Goal: Task Accomplishment & Management: Complete application form

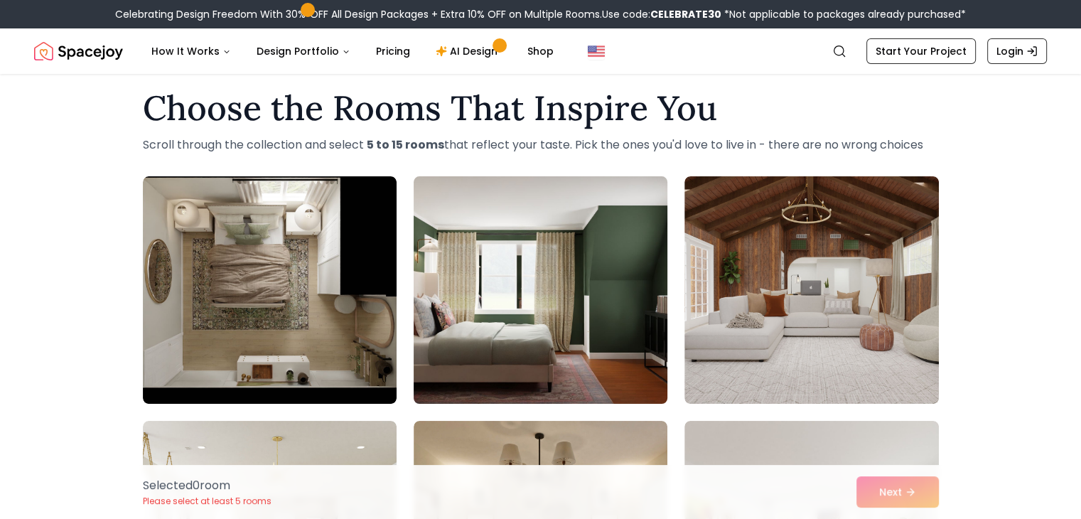
scroll to position [11, 0]
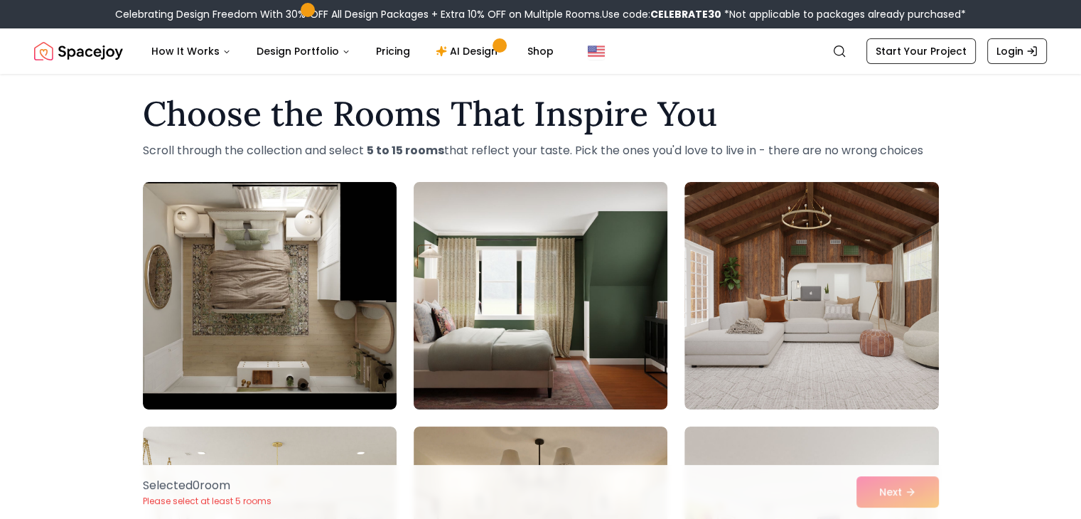
click at [573, 307] on img at bounding box center [540, 295] width 267 height 239
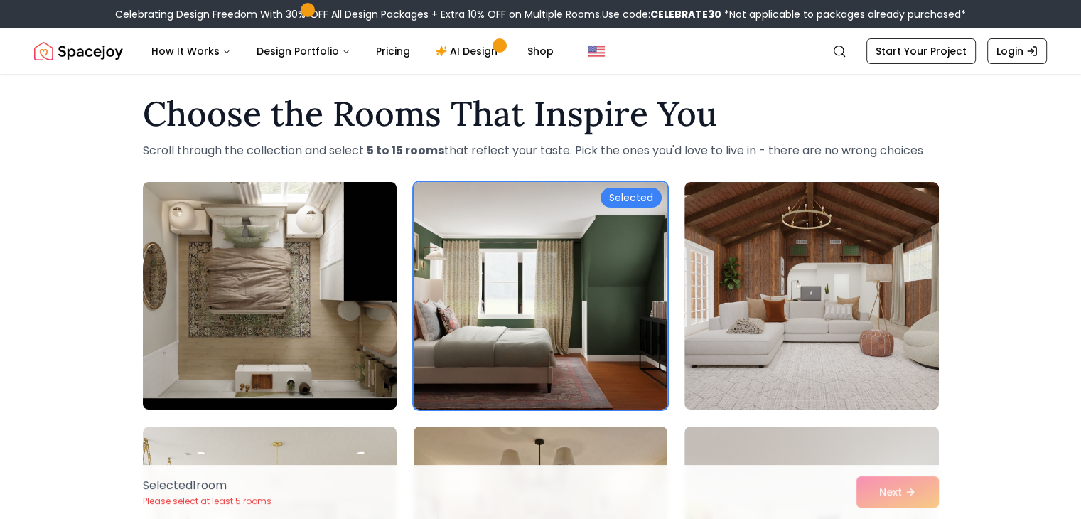
click at [340, 309] on img at bounding box center [269, 295] width 267 height 239
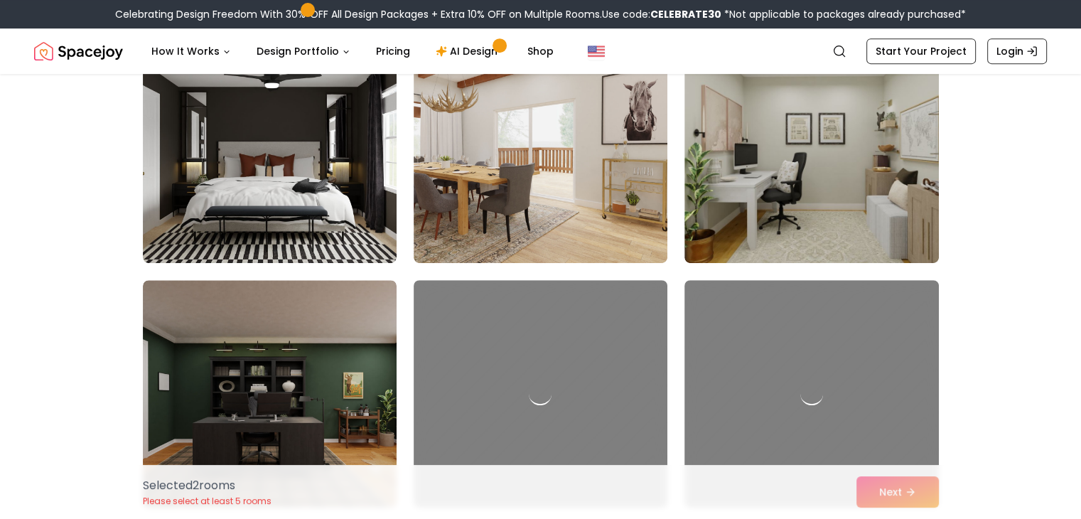
scroll to position [648, 0]
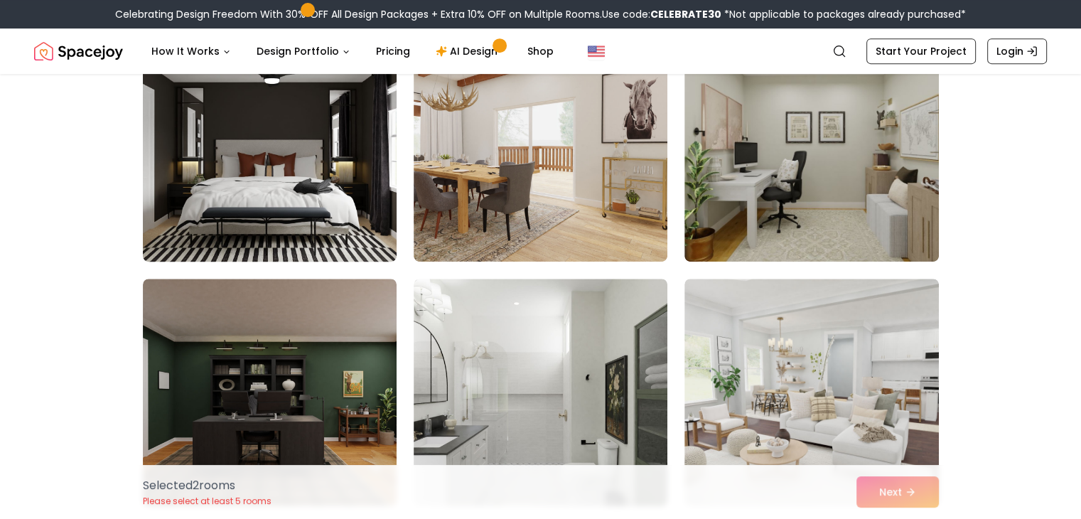
click at [350, 209] on img at bounding box center [269, 147] width 267 height 239
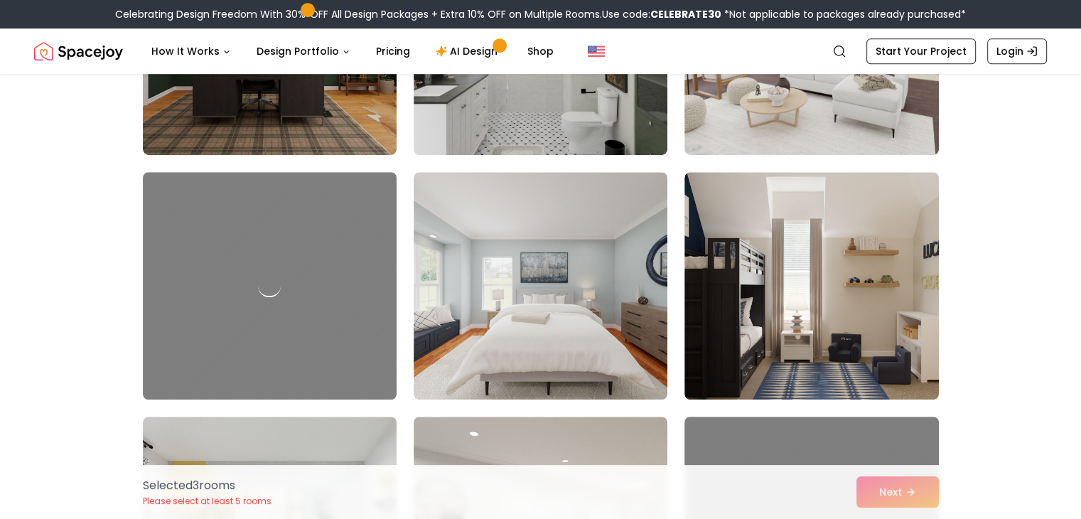
scroll to position [1000, 0]
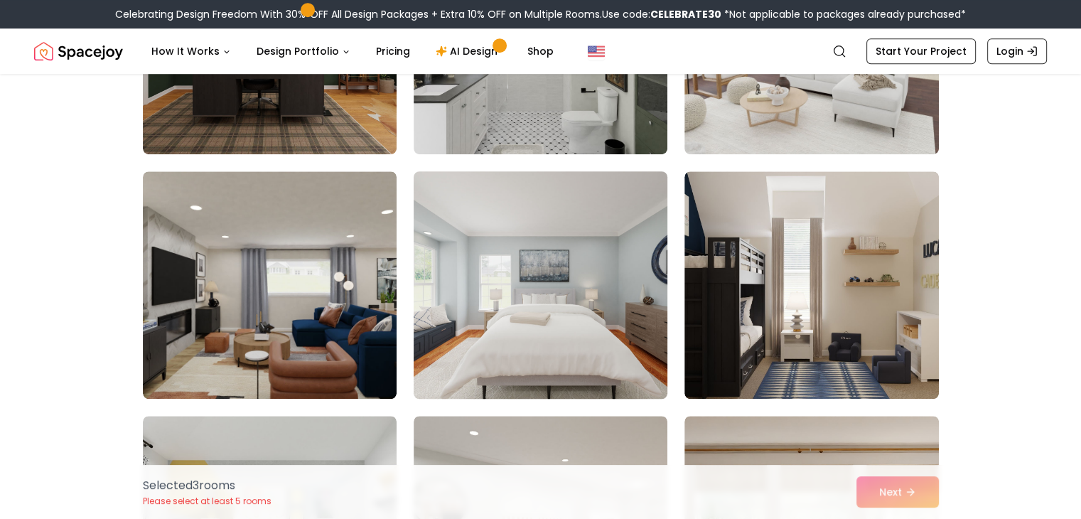
click at [528, 235] on img at bounding box center [540, 285] width 267 height 239
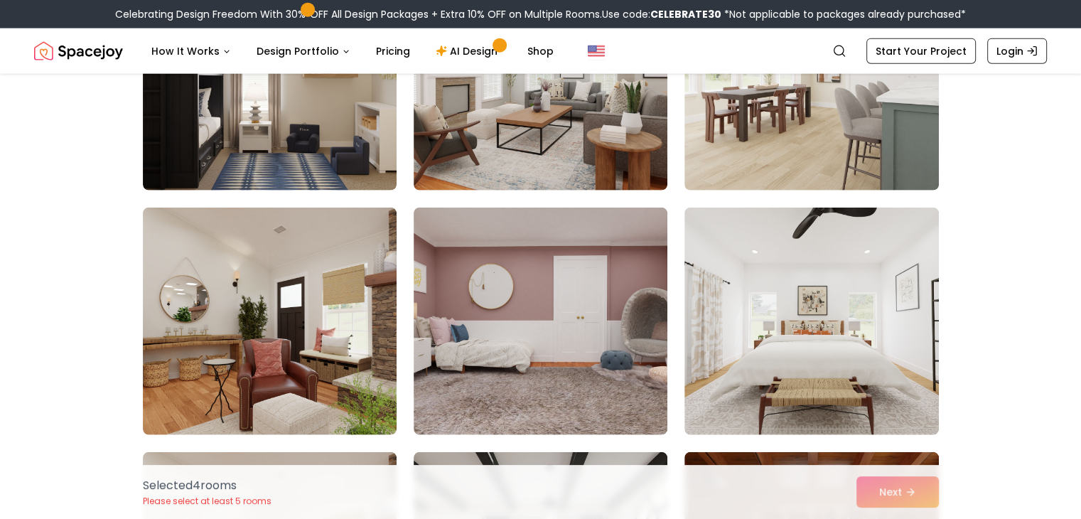
scroll to position [3408, 0]
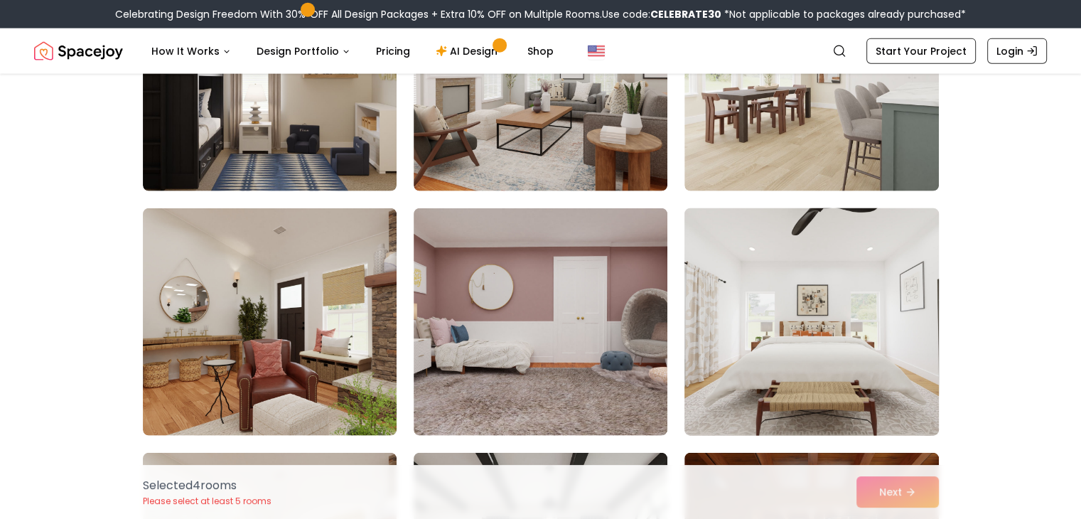
drag, startPoint x: 755, startPoint y: 301, endPoint x: 734, endPoint y: 277, distance: 32.2
click at [734, 277] on img at bounding box center [811, 322] width 267 height 239
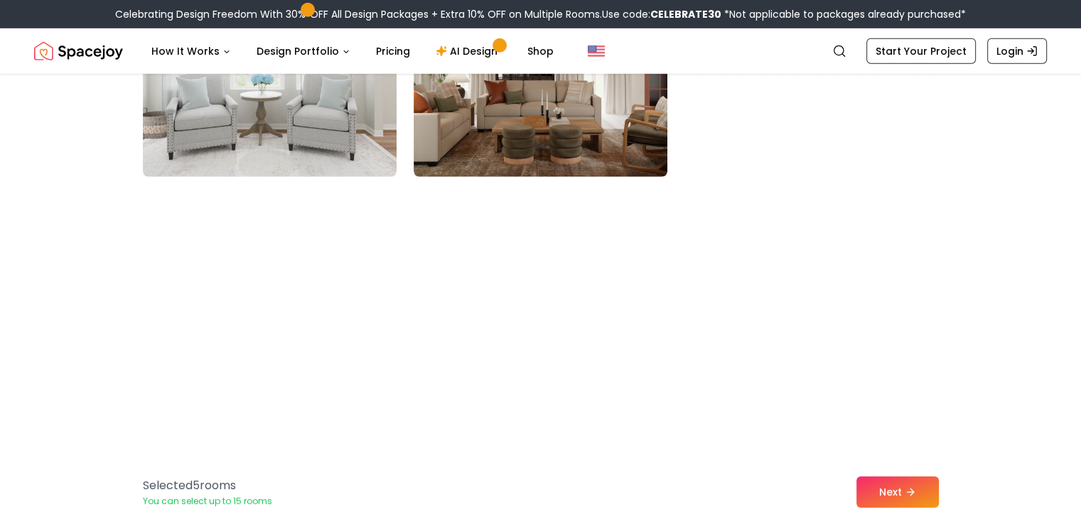
scroll to position [4156, 0]
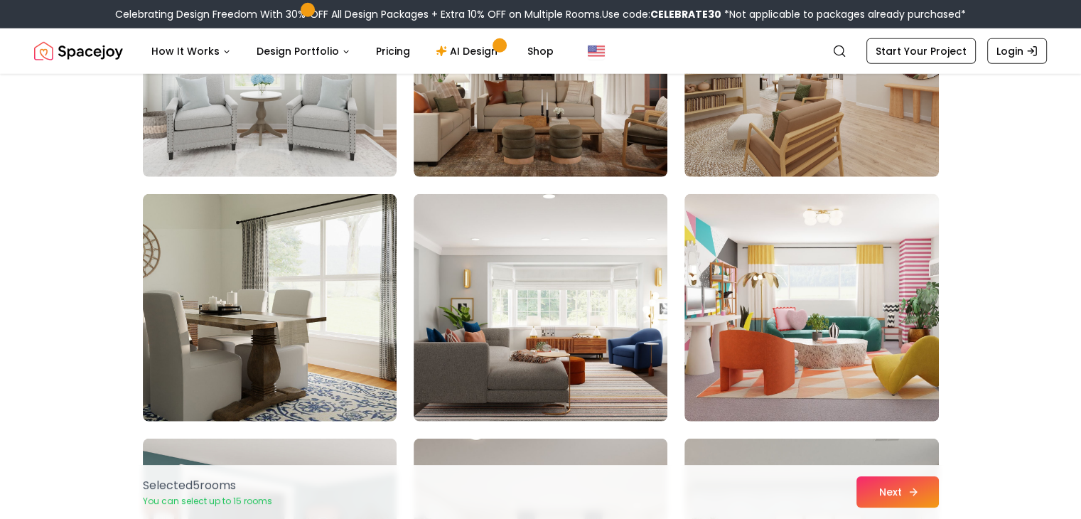
click at [911, 478] on button "Next" at bounding box center [898, 491] width 82 height 31
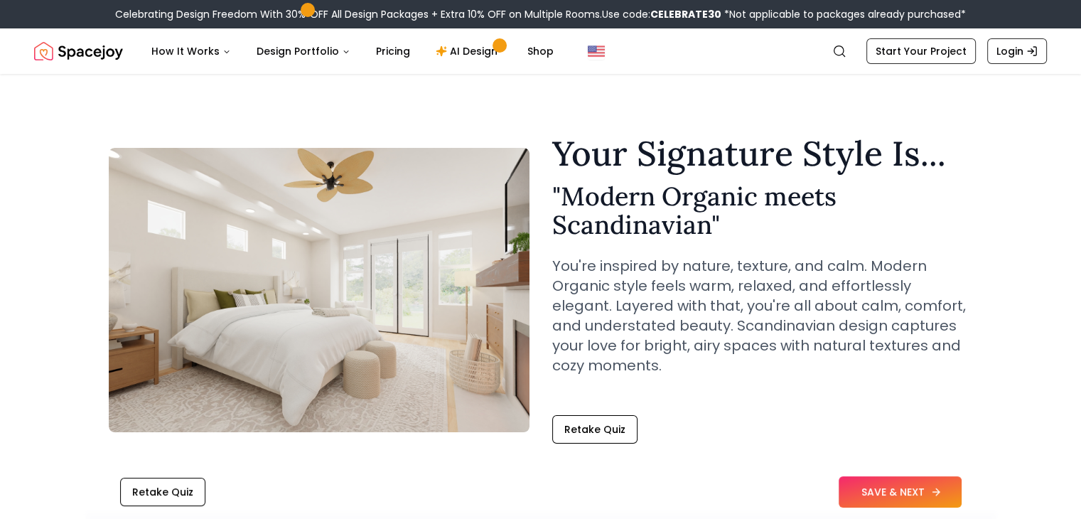
click at [867, 491] on button "SAVE & NEXT" at bounding box center [900, 491] width 123 height 31
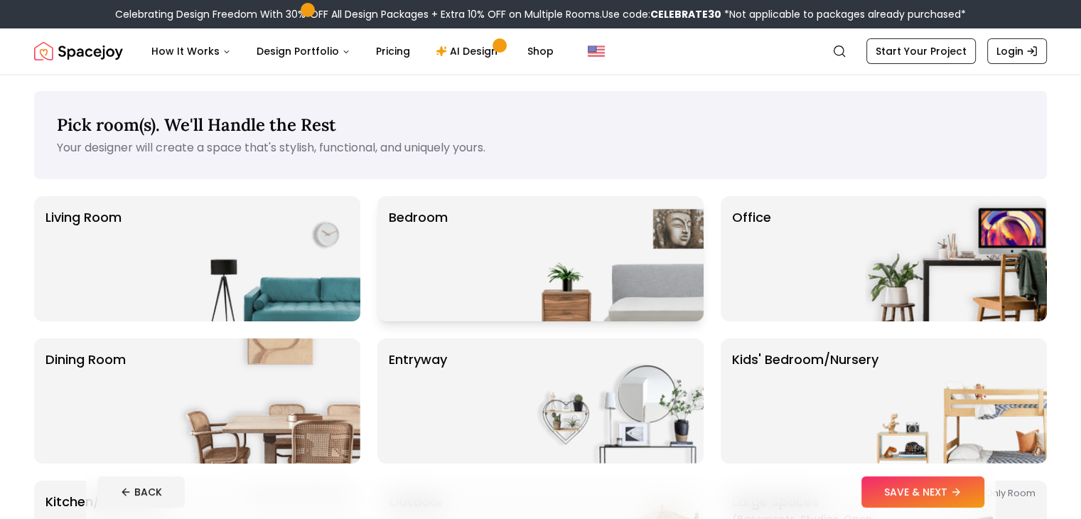
click at [552, 256] on img at bounding box center [613, 258] width 182 height 125
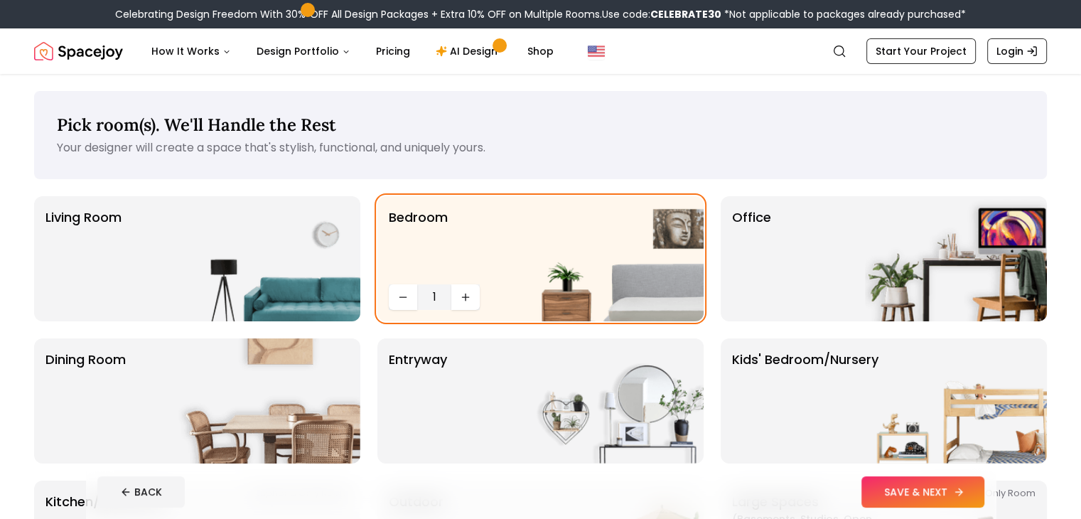
click at [968, 490] on button "SAVE & NEXT" at bounding box center [923, 491] width 123 height 31
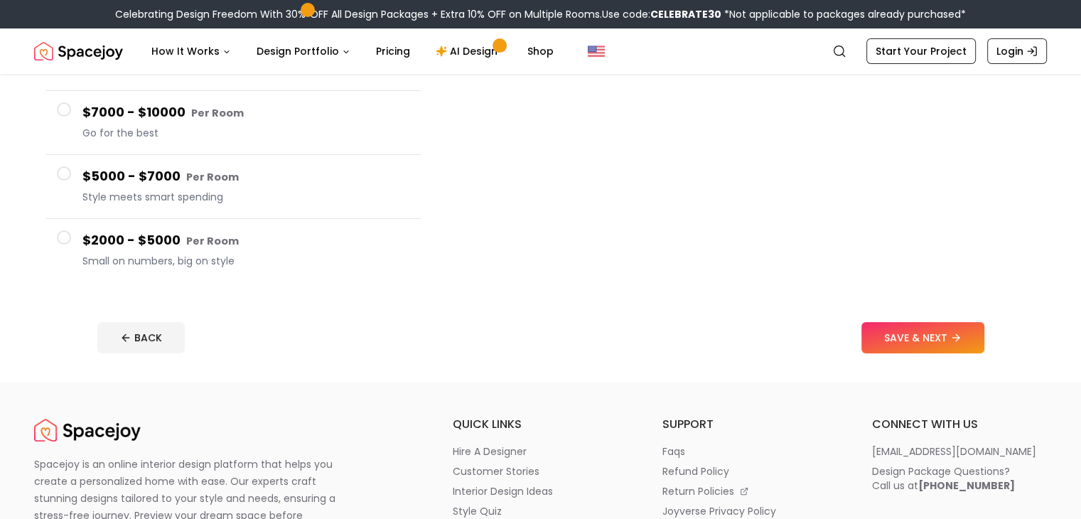
scroll to position [259, 0]
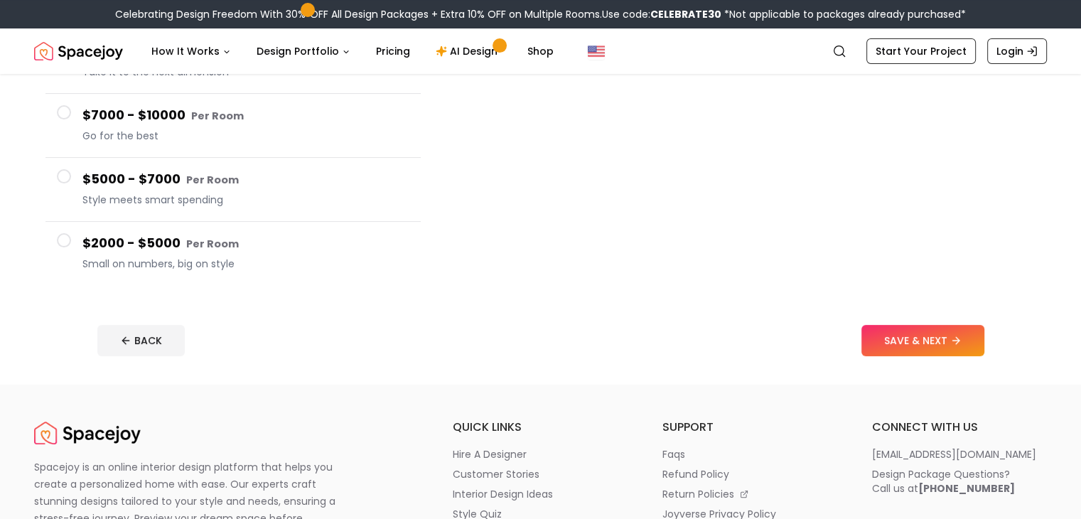
click at [63, 243] on span at bounding box center [64, 240] width 14 height 14
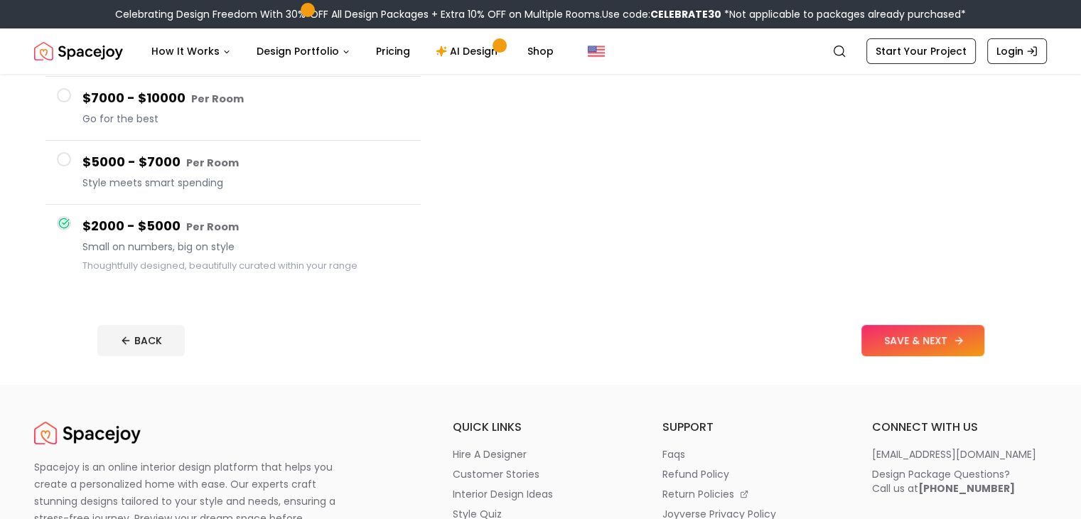
click at [971, 345] on button "SAVE & NEXT" at bounding box center [923, 340] width 123 height 31
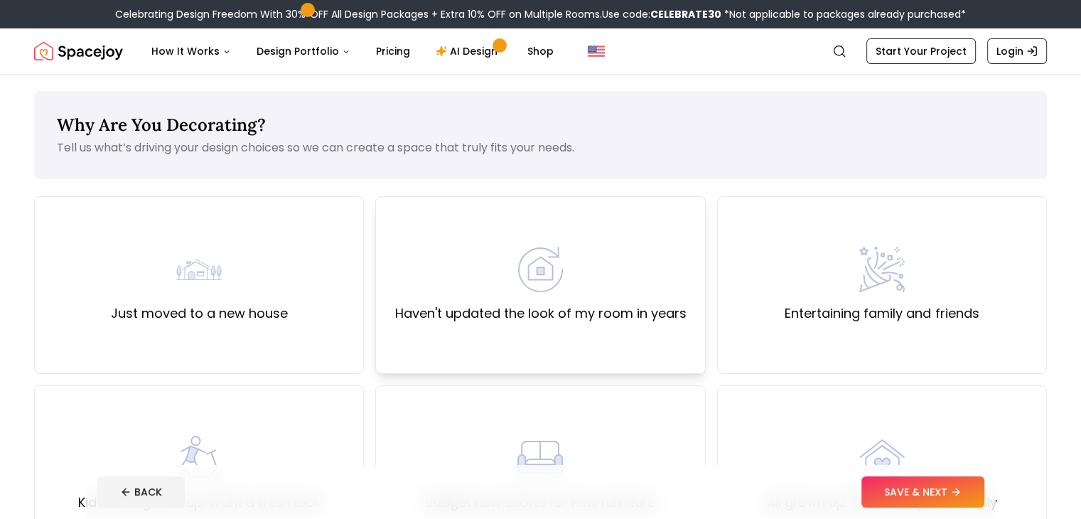
click at [656, 300] on div "Haven't updated the look of my room in years" at bounding box center [540, 285] width 291 height 77
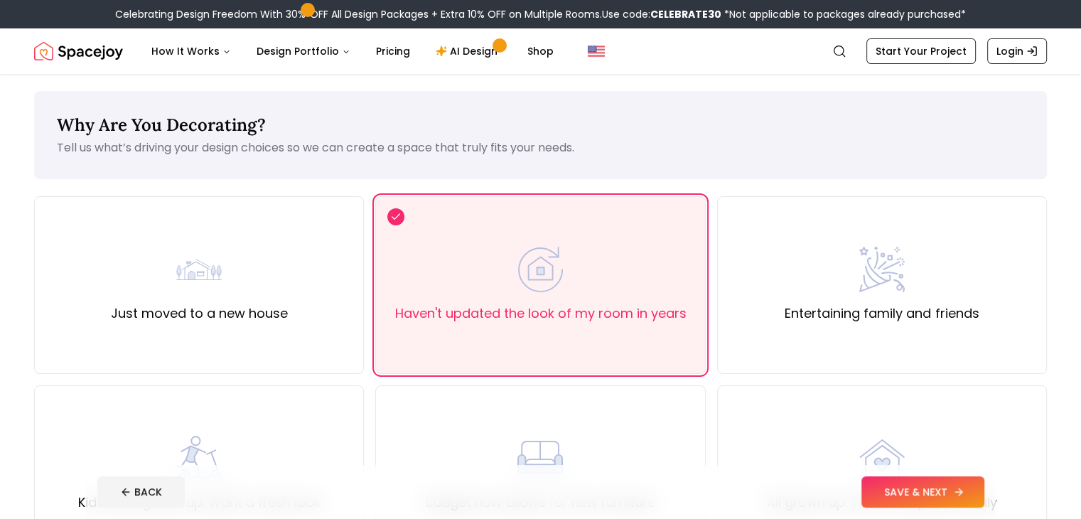
click at [967, 490] on button "SAVE & NEXT" at bounding box center [923, 491] width 123 height 31
